Goal: Transaction & Acquisition: Purchase product/service

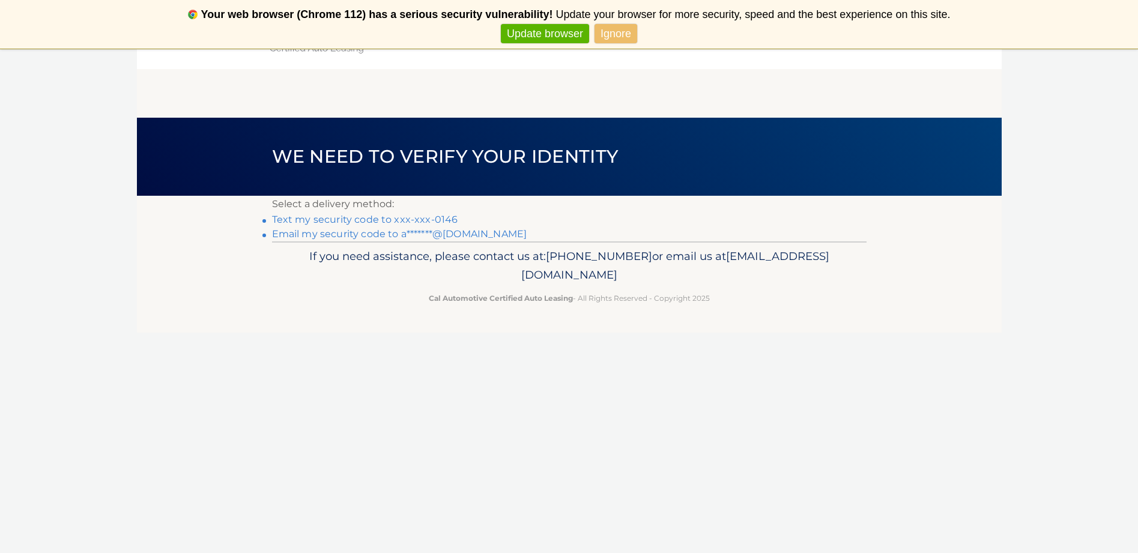
click at [399, 222] on link "Text my security code to xxx-xxx-0146" at bounding box center [365, 219] width 186 height 11
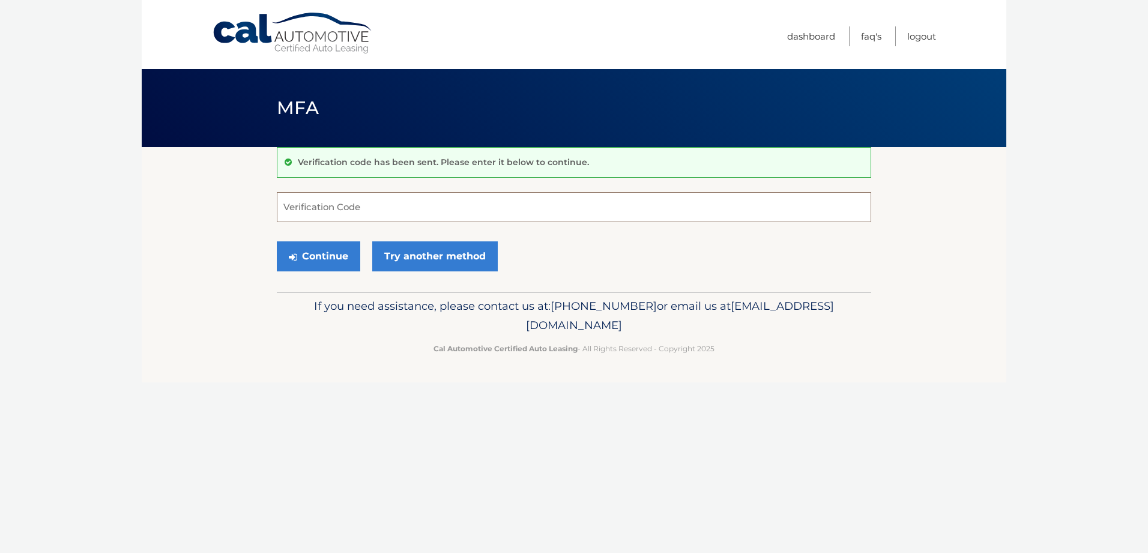
click at [399, 215] on input "Verification Code" at bounding box center [574, 207] width 594 height 30
click at [339, 216] on input "Verification Code" at bounding box center [574, 207] width 594 height 30
type input "930721"
click at [277, 241] on button "Continue" at bounding box center [318, 256] width 83 height 30
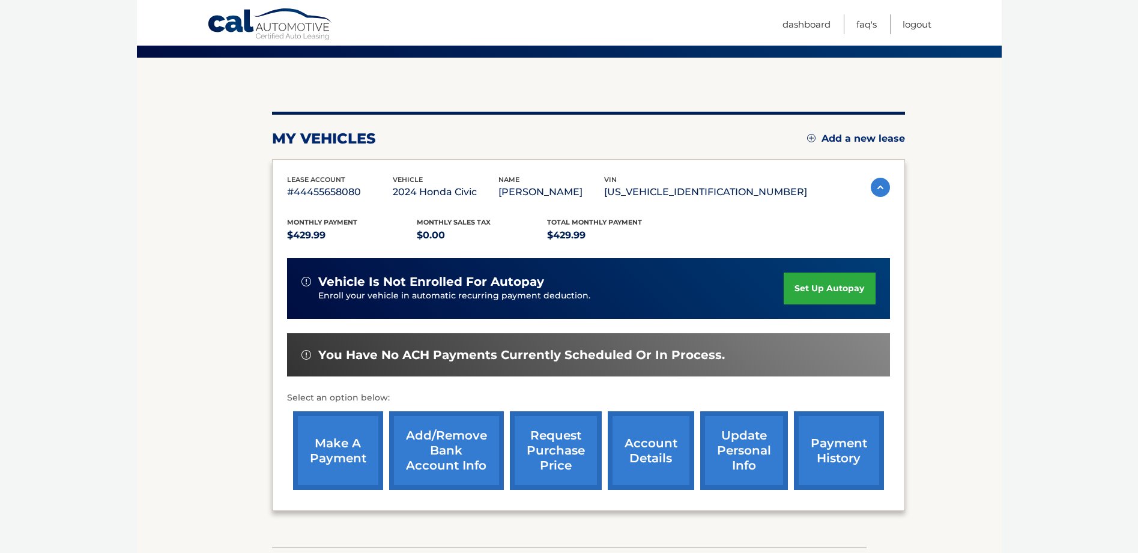
scroll to position [175, 0]
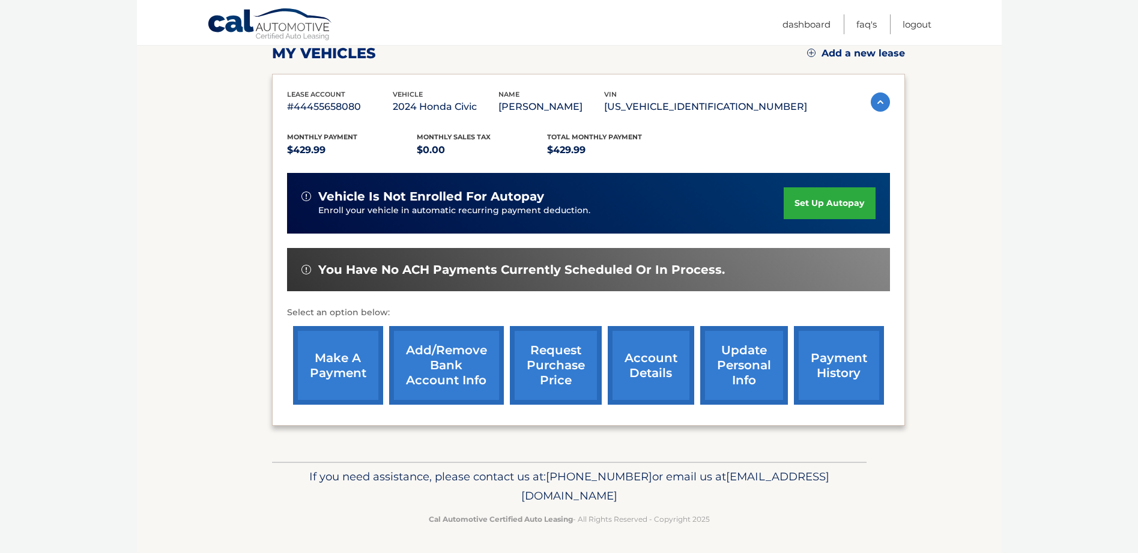
click at [346, 359] on link "make a payment" at bounding box center [338, 365] width 90 height 79
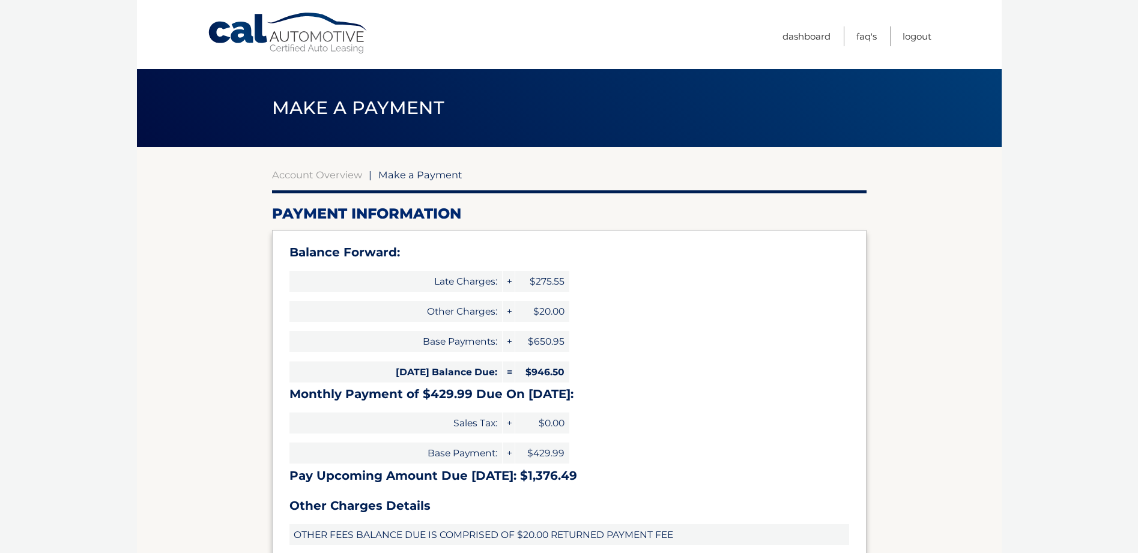
select select "MTQzMzBlNTItOWRmOC00NjUzLTljMWQtNGU3ZjJkZTlkOTAx"
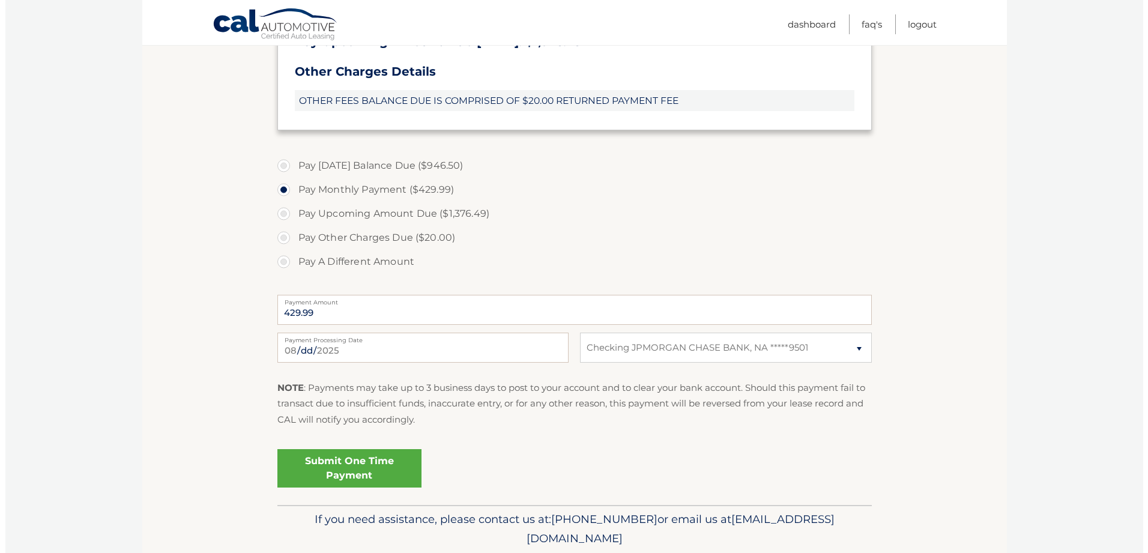
scroll to position [477, 0]
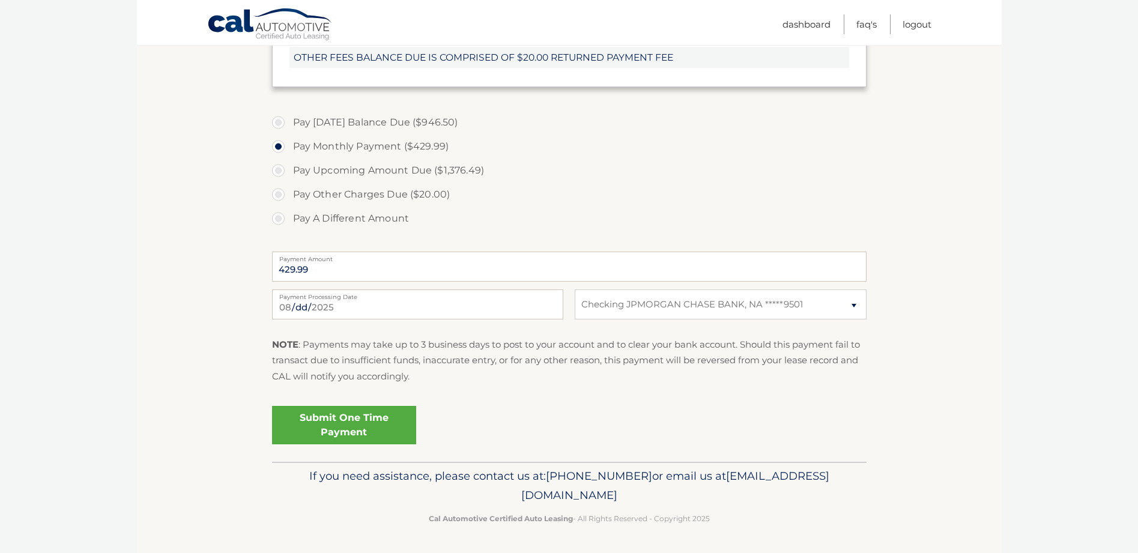
click at [279, 217] on label "Pay A Different Amount" at bounding box center [569, 219] width 594 height 24
click at [279, 217] on input "Pay A Different Amount" at bounding box center [283, 216] width 12 height 19
radio input "true"
type input "4"
type input "350.00"
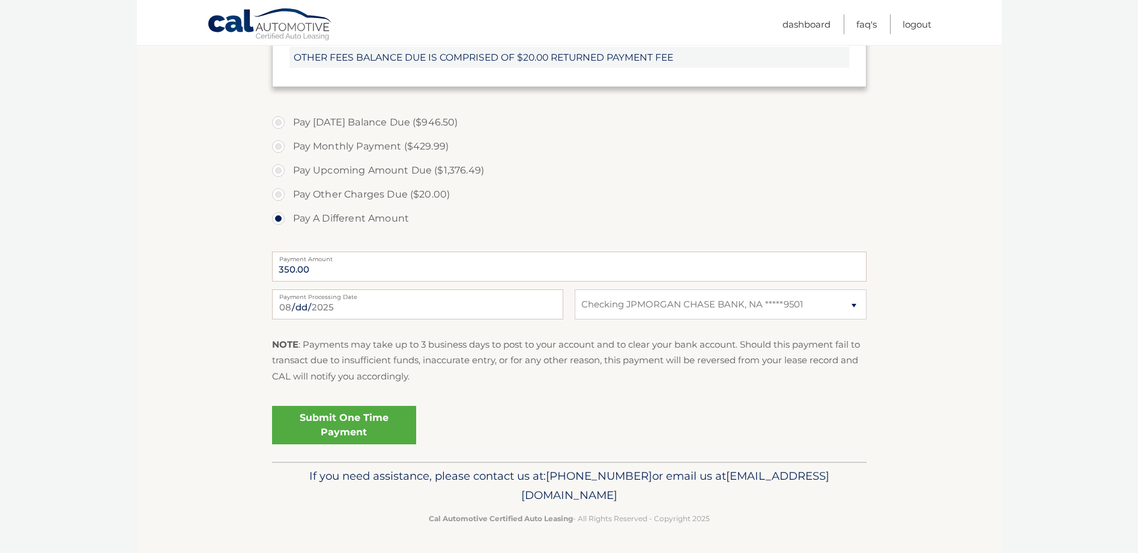
click at [373, 420] on link "Submit One Time Payment" at bounding box center [344, 425] width 144 height 38
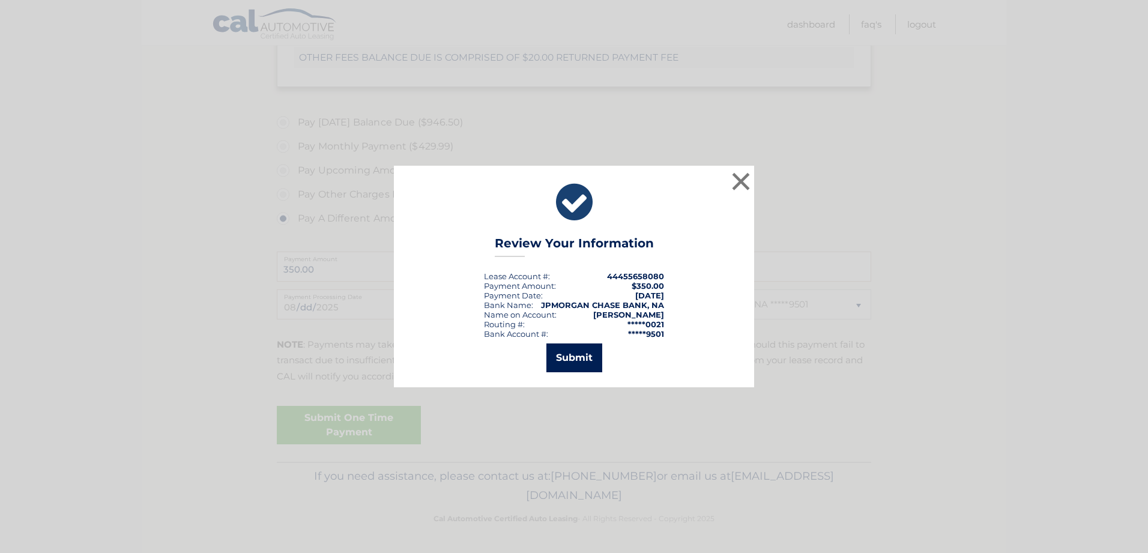
click at [582, 355] on button "Submit" at bounding box center [574, 357] width 56 height 29
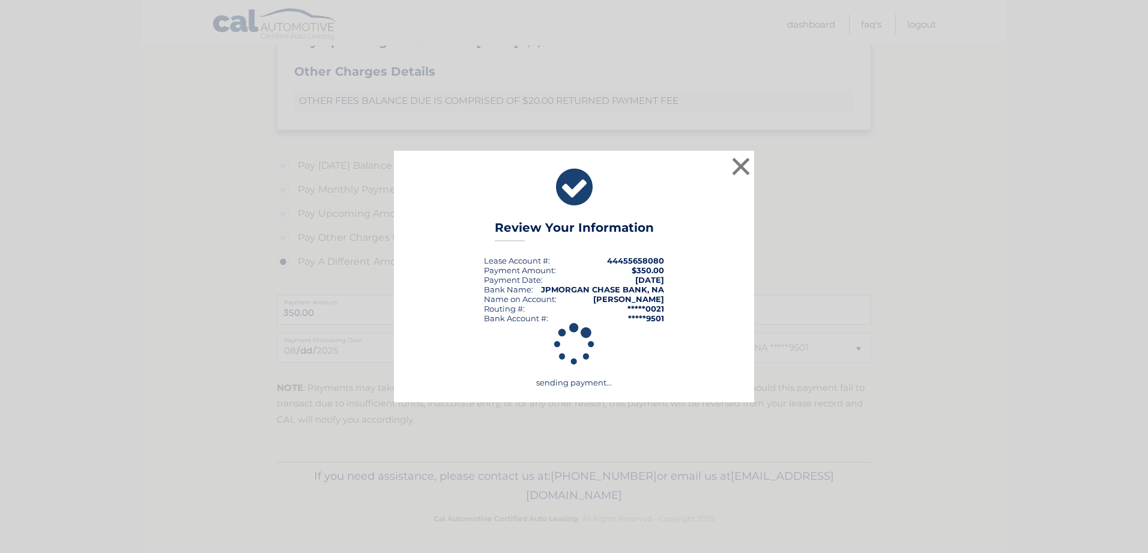
scroll to position [434, 0]
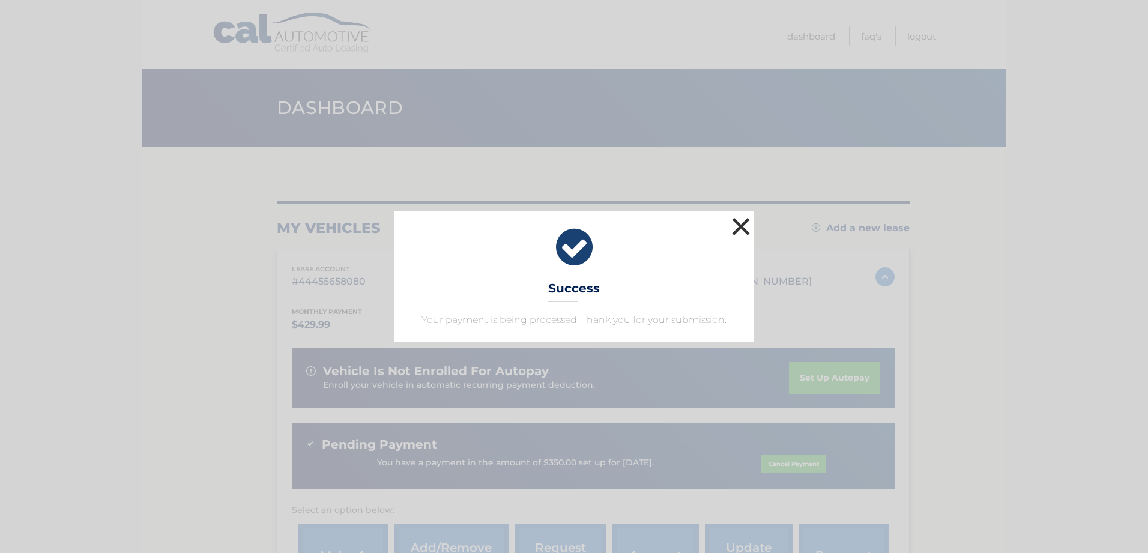
click at [744, 229] on button "×" at bounding box center [741, 226] width 24 height 24
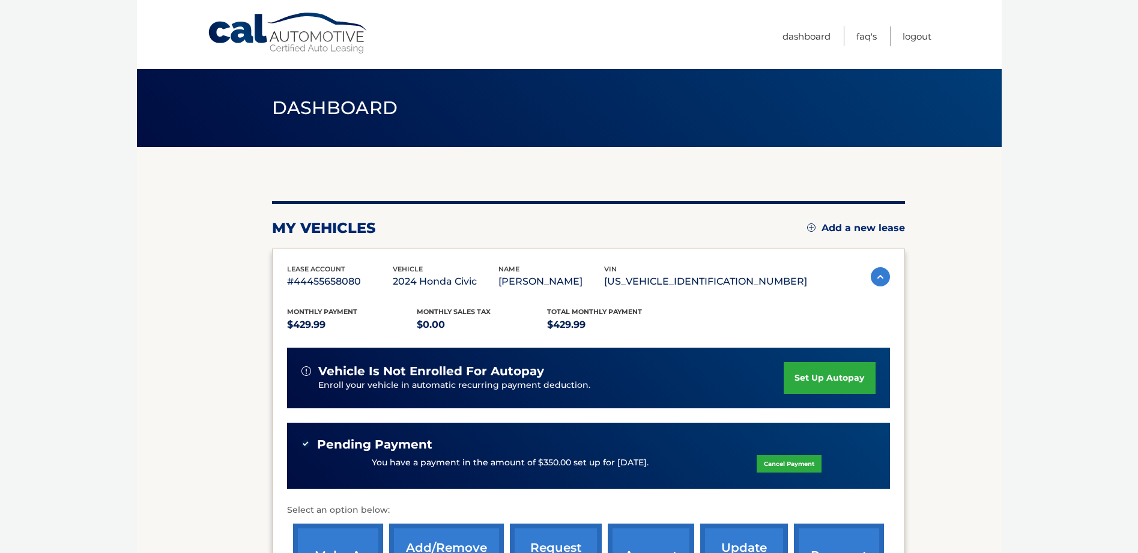
scroll to position [198, 0]
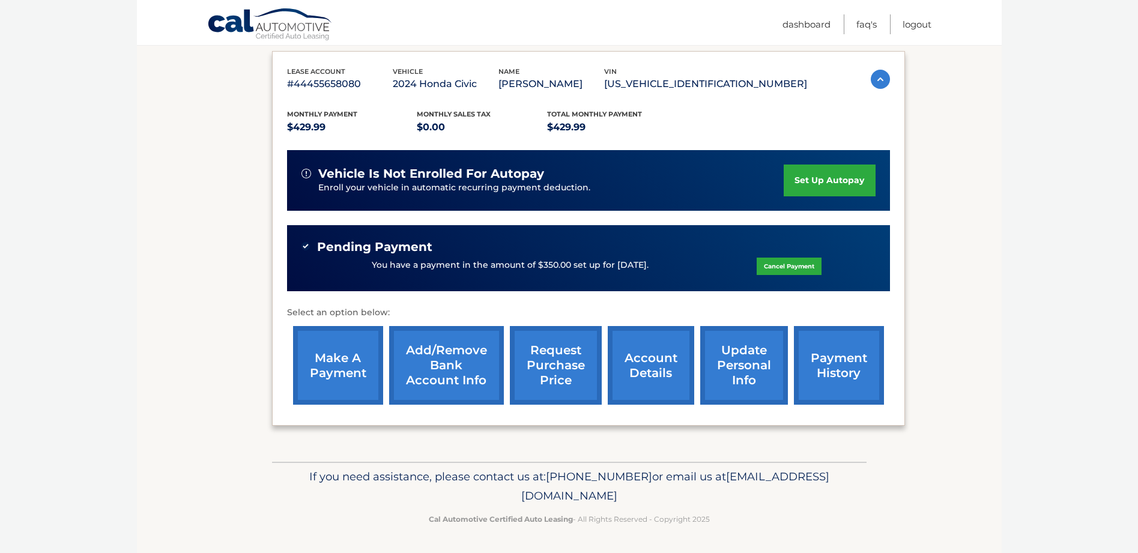
click at [837, 369] on link "payment history" at bounding box center [839, 365] width 90 height 79
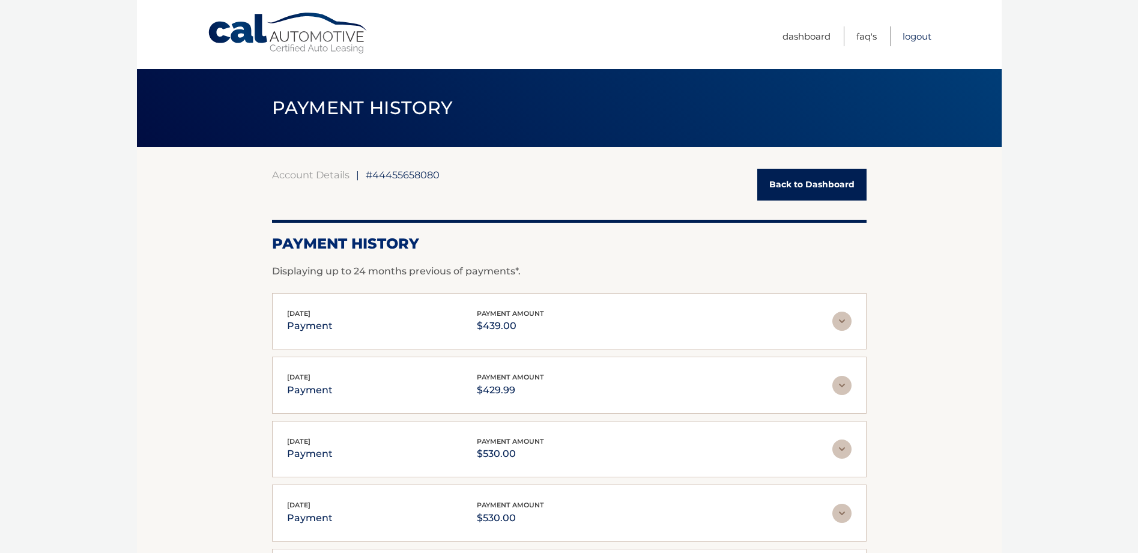
click at [902, 34] on link "Logout" at bounding box center [916, 36] width 29 height 20
